Goal: Navigation & Orientation: Go to known website

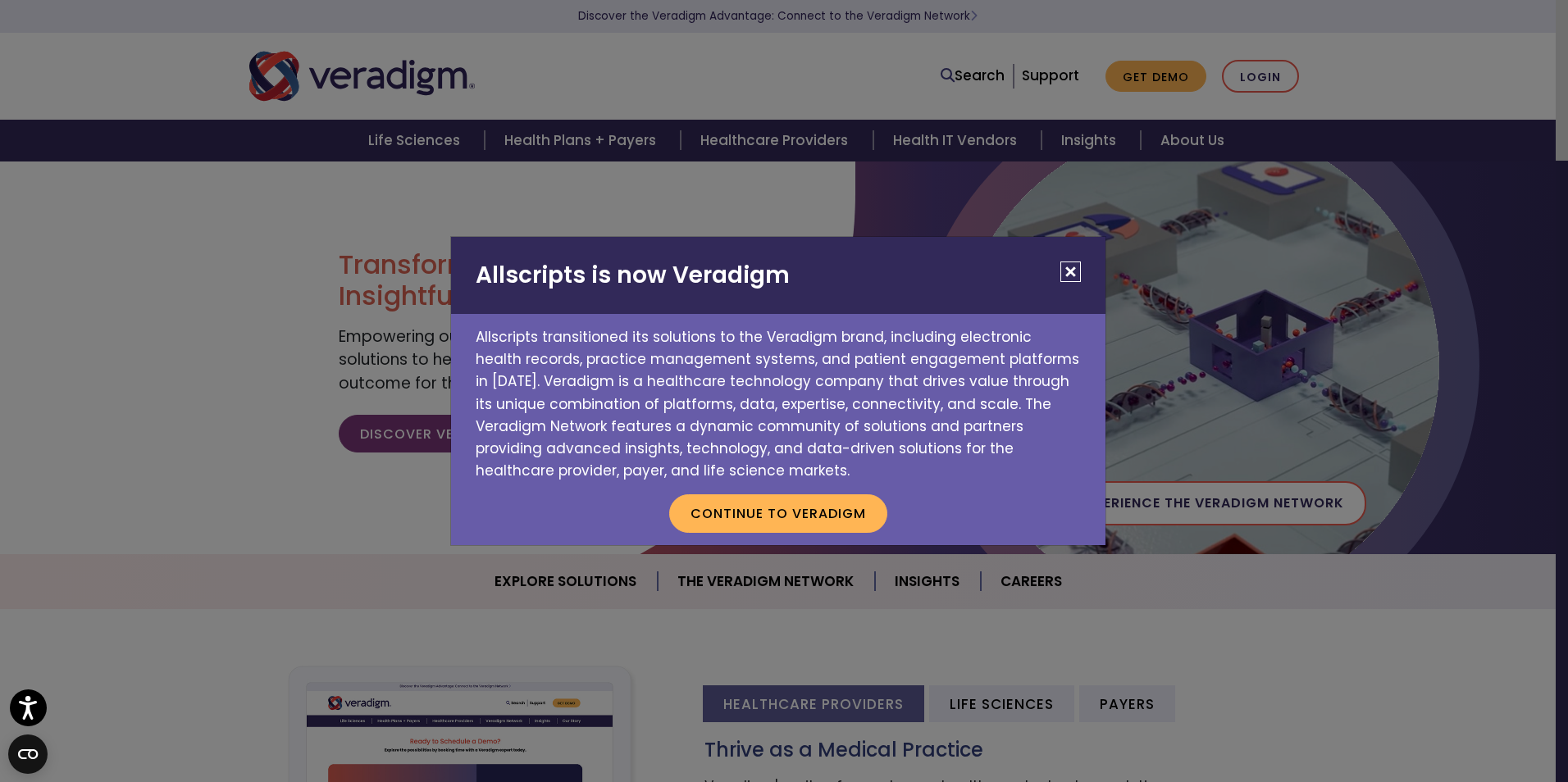
click at [1067, 271] on button "Close" at bounding box center [1070, 271] width 20 height 20
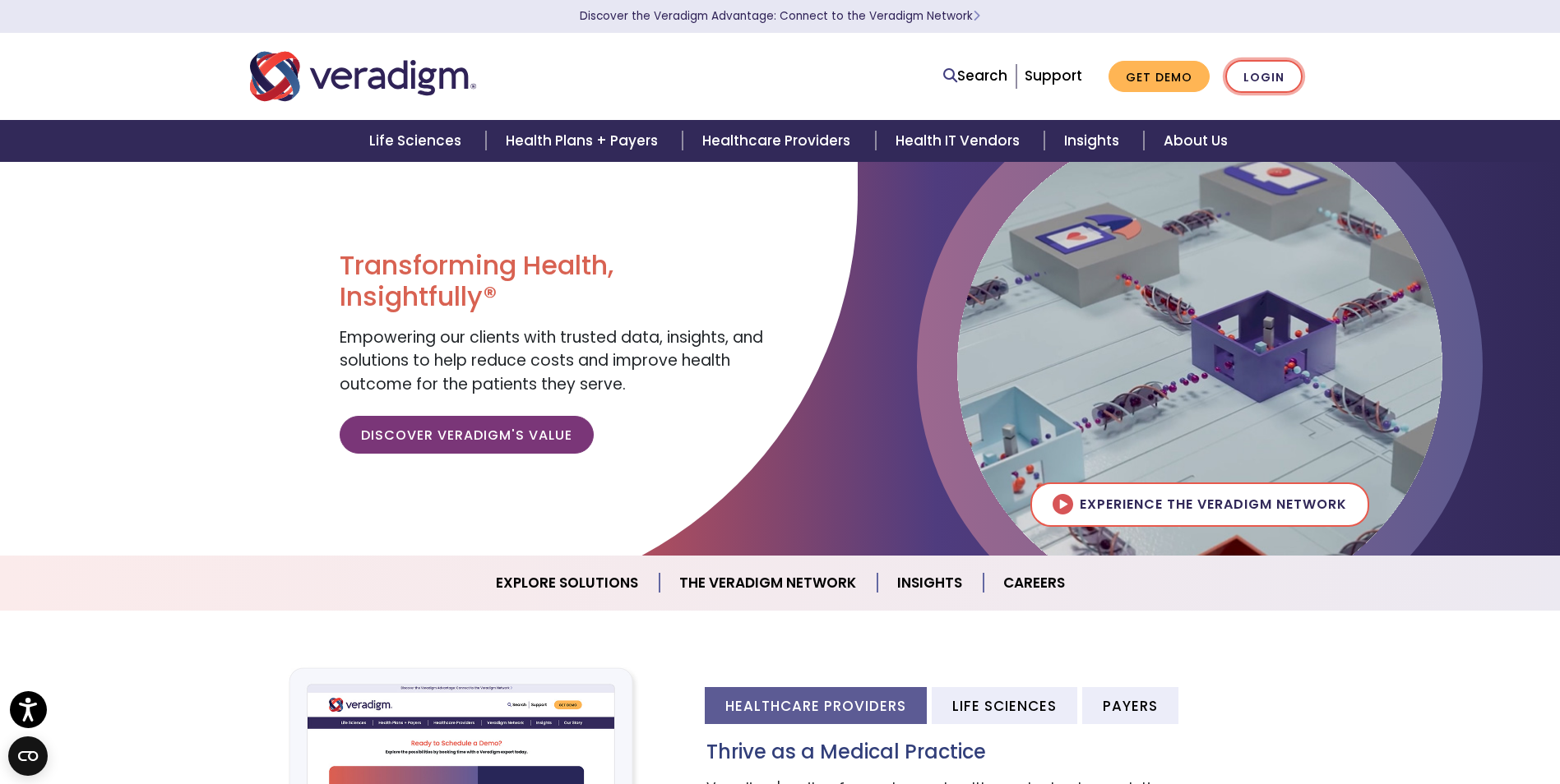
click at [1287, 83] on link "Login" at bounding box center [1264, 76] width 77 height 33
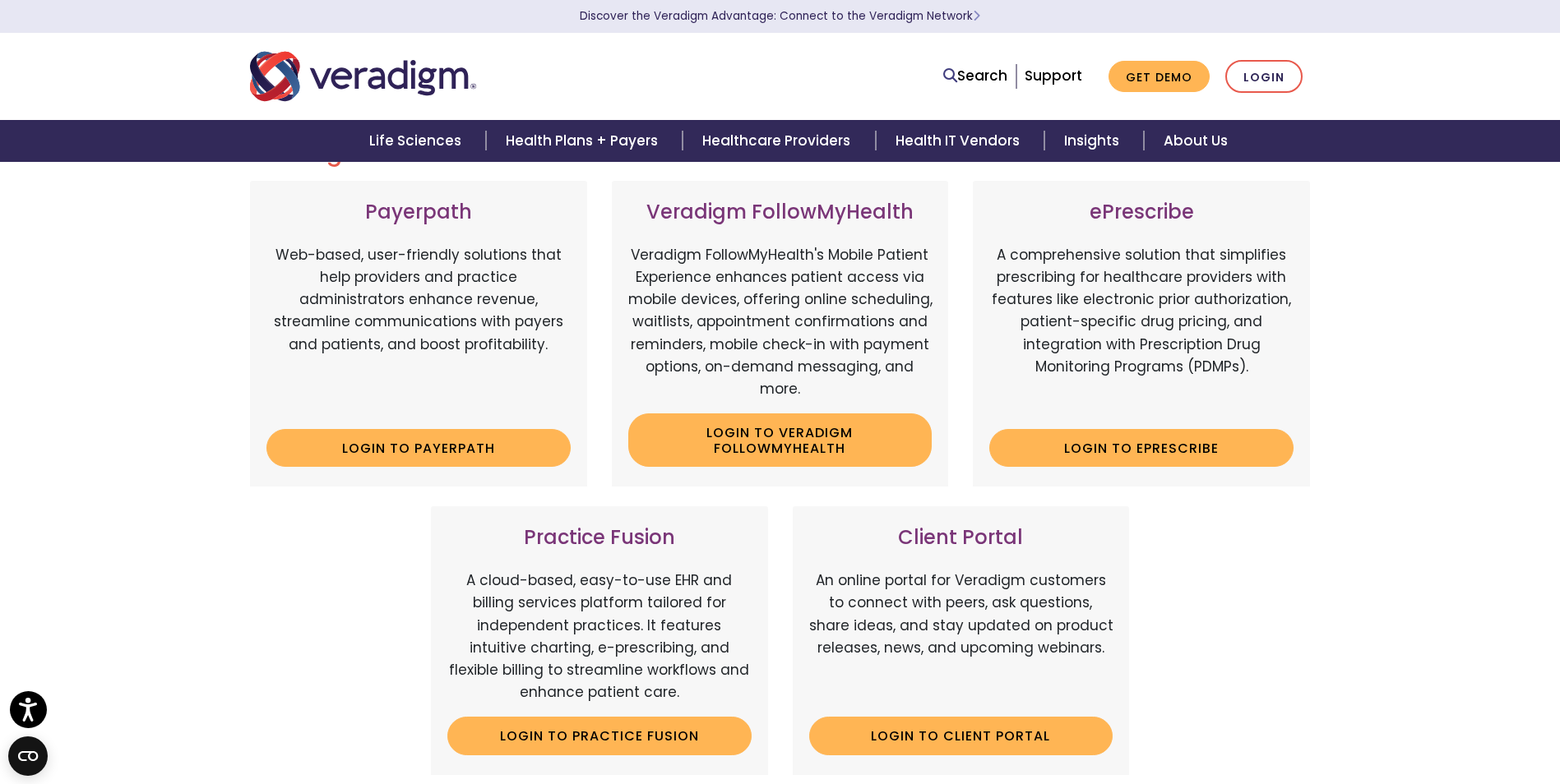
scroll to position [329, 0]
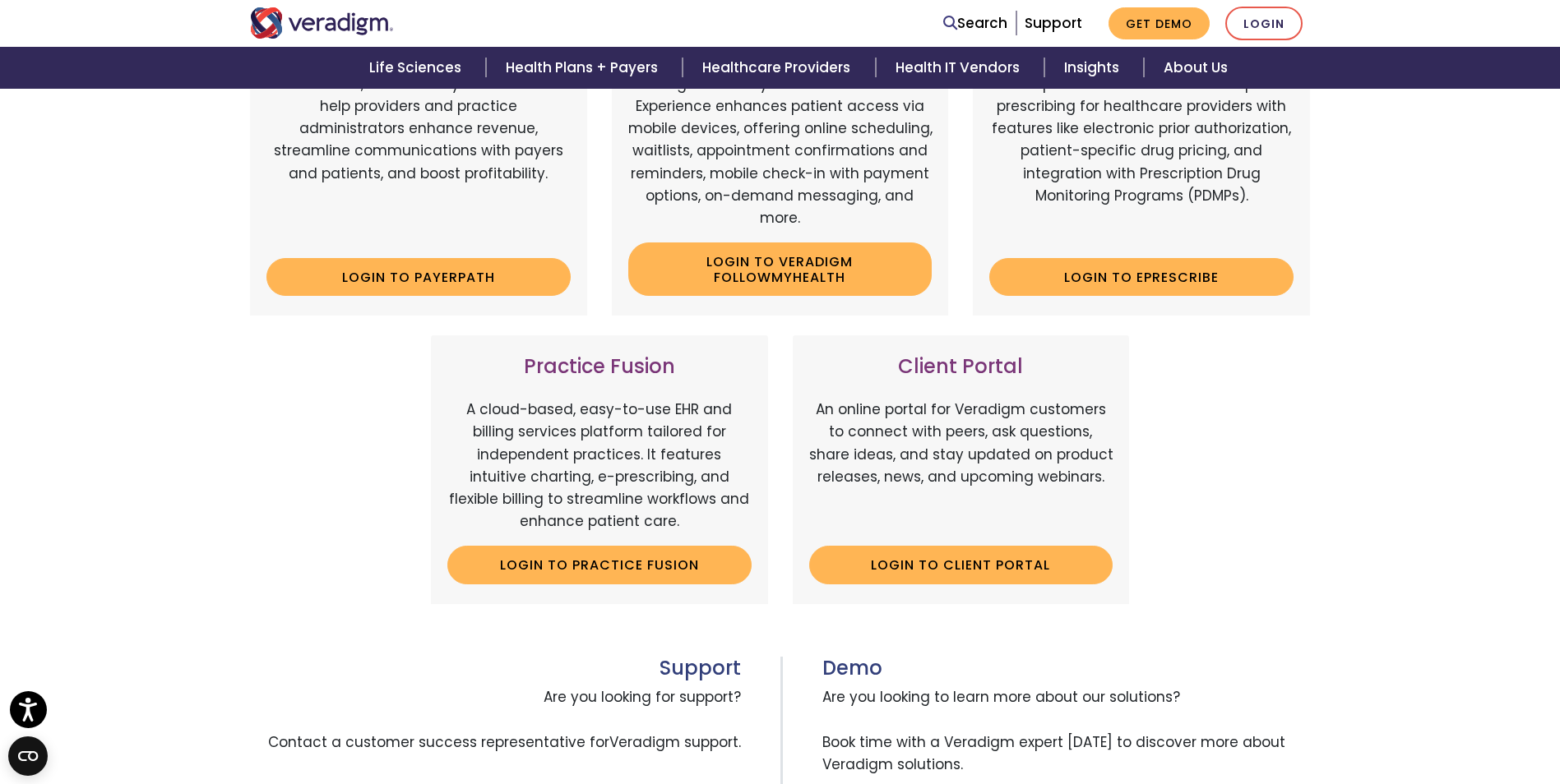
click at [802, 573] on div "Client Portal An online portal for Veradigm customers to connect with peers, as…" at bounding box center [962, 469] width 337 height 268
click at [853, 567] on link "Login to Client Portal" at bounding box center [961, 564] width 304 height 38
